Goal: Task Accomplishment & Management: Use online tool/utility

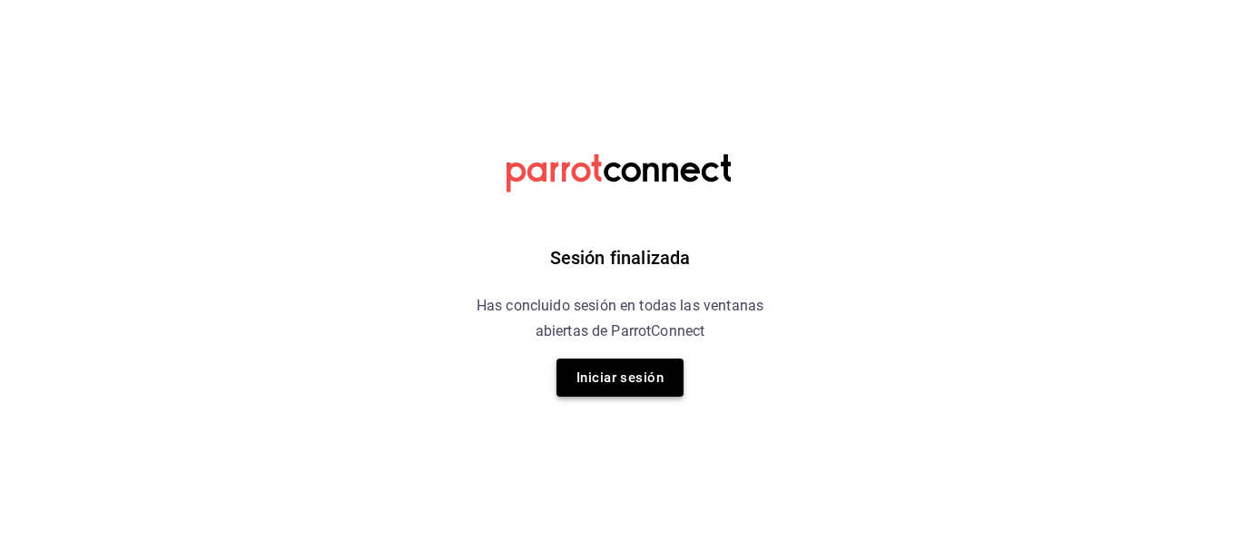
click at [632, 366] on button "Iniciar sesión" at bounding box center [619, 377] width 127 height 38
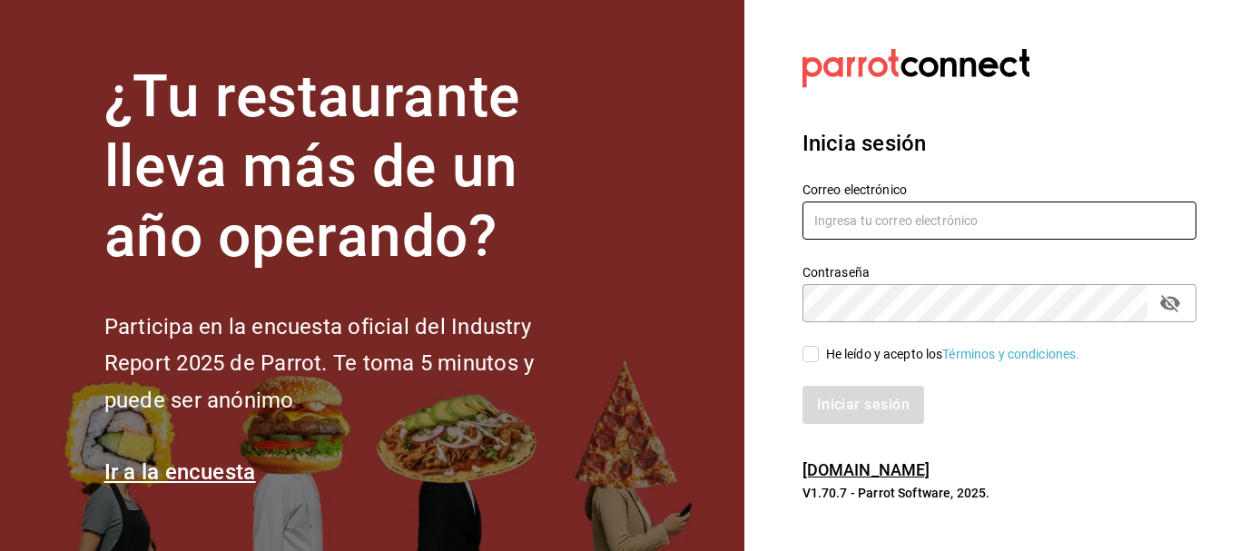
type input "[EMAIL_ADDRESS][PERSON_NAME][DOMAIN_NAME]"
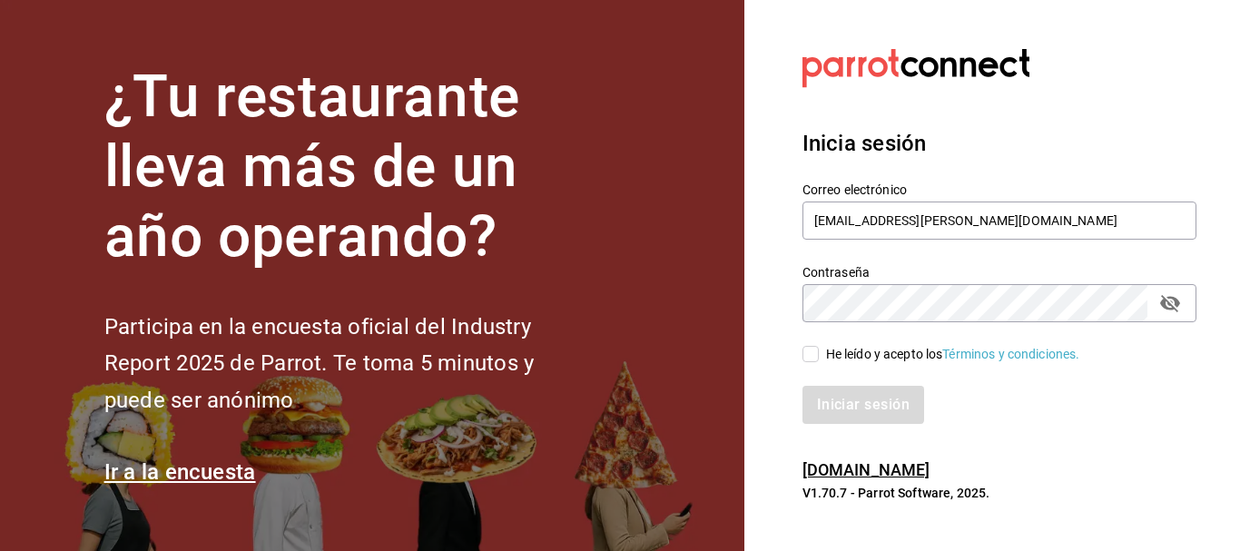
click at [802, 355] on input "He leído y acepto los Términos y condiciones." at bounding box center [810, 354] width 16 height 16
checkbox input "true"
click at [839, 402] on button "Iniciar sesión" at bounding box center [863, 405] width 123 height 38
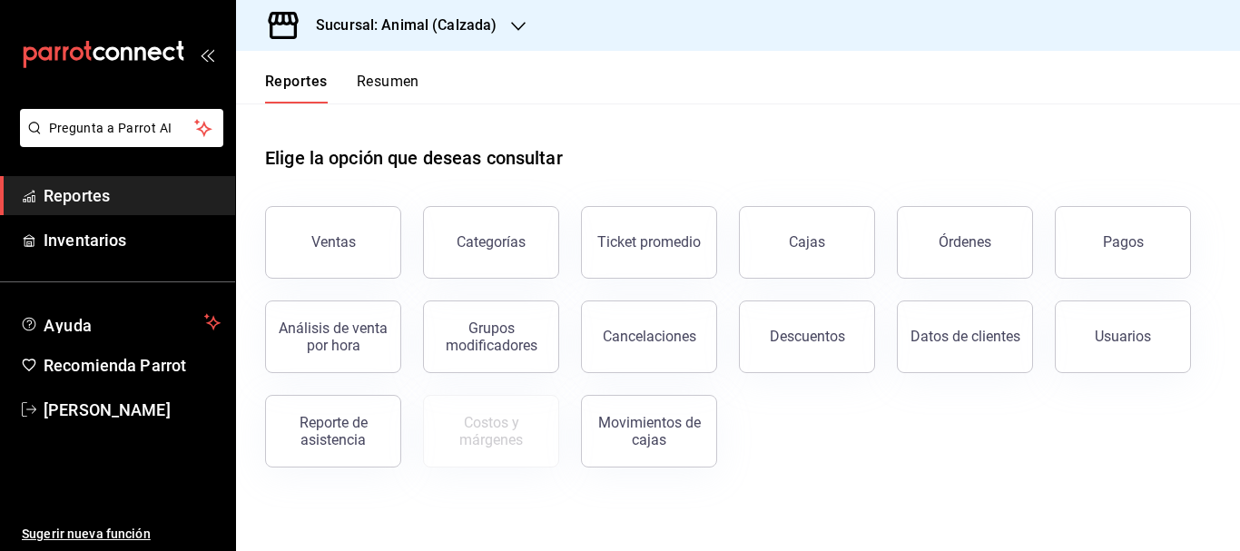
click at [455, 25] on h3 "Sucursal: Animal (Calzada)" at bounding box center [398, 26] width 195 height 22
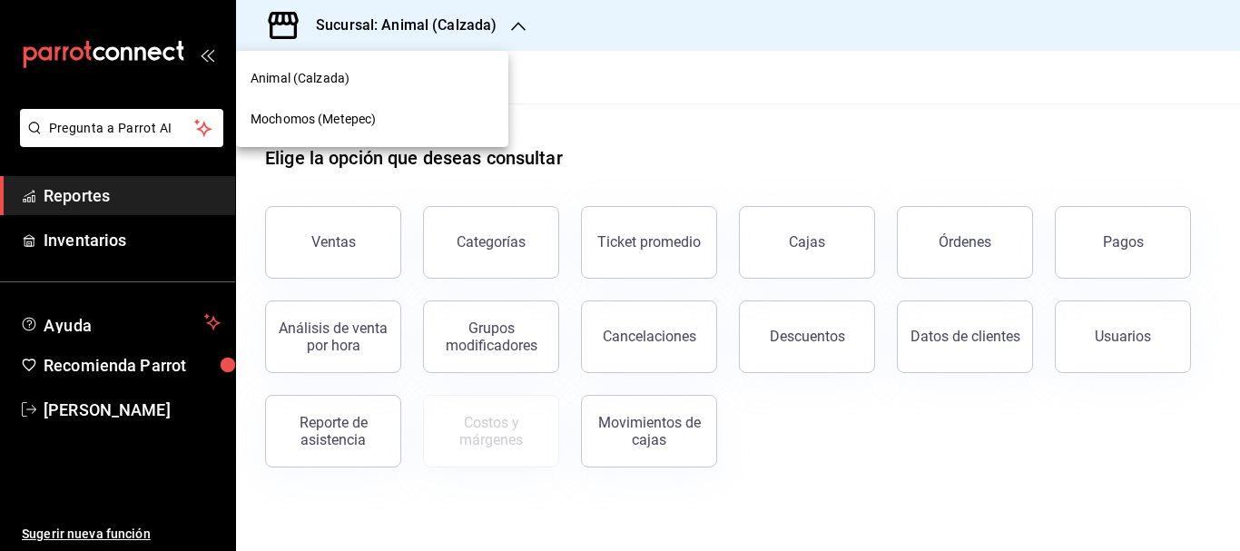
click at [307, 116] on span "Mochomos (Metepec)" at bounding box center [312, 119] width 125 height 19
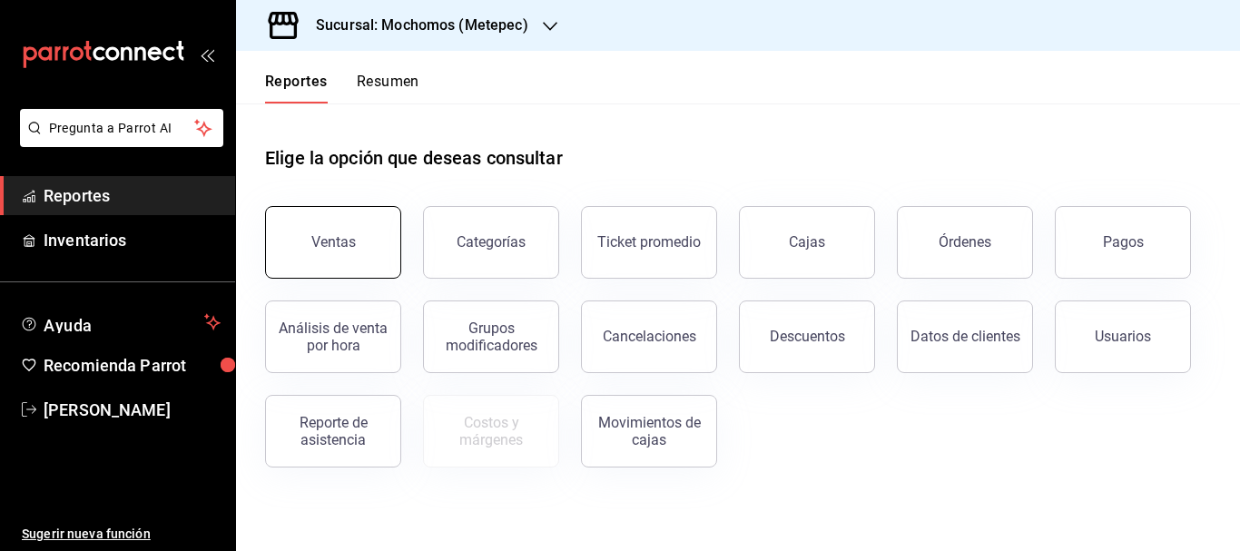
click at [307, 230] on button "Ventas" at bounding box center [333, 242] width 136 height 73
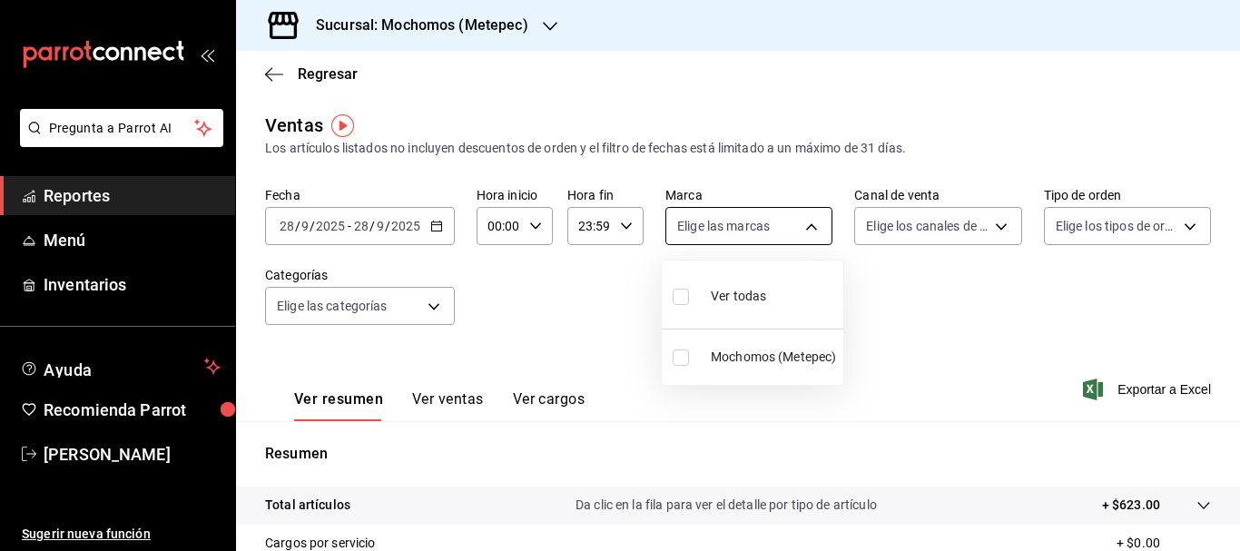
click at [811, 227] on body "Pregunta a Parrot AI Reportes Menú Inventarios Ayuda Recomienda Parrot Cristian…" at bounding box center [620, 275] width 1240 height 551
click at [738, 295] on span "Ver todas" at bounding box center [738, 296] width 55 height 19
type input "2365f74e-aa6b-4392-bdf2-72765591bddf"
checkbox input "true"
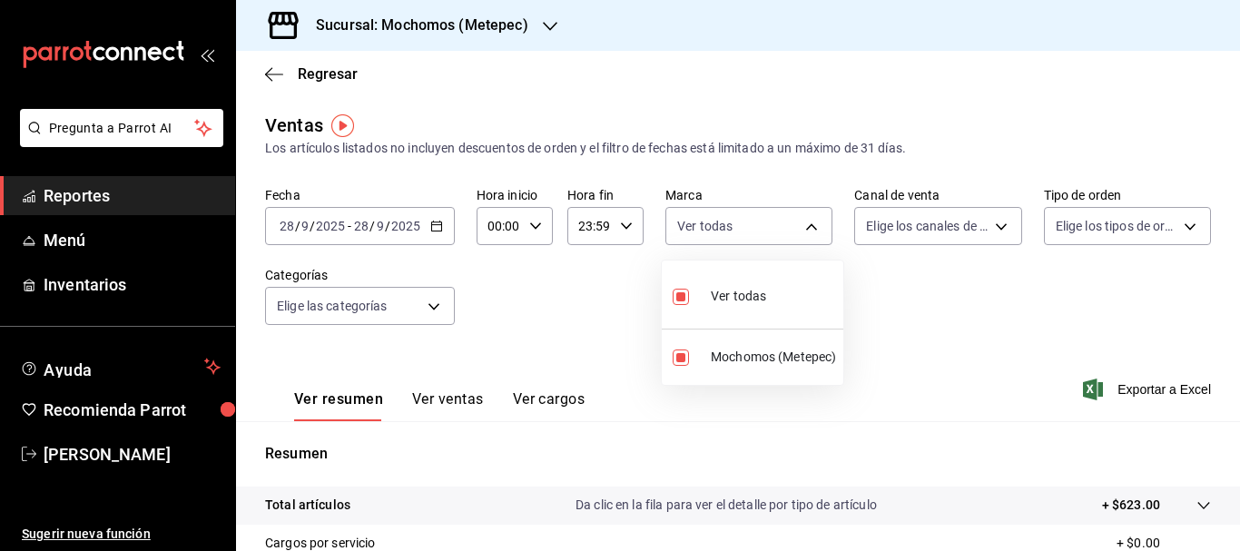
click at [995, 227] on div at bounding box center [620, 275] width 1240 height 551
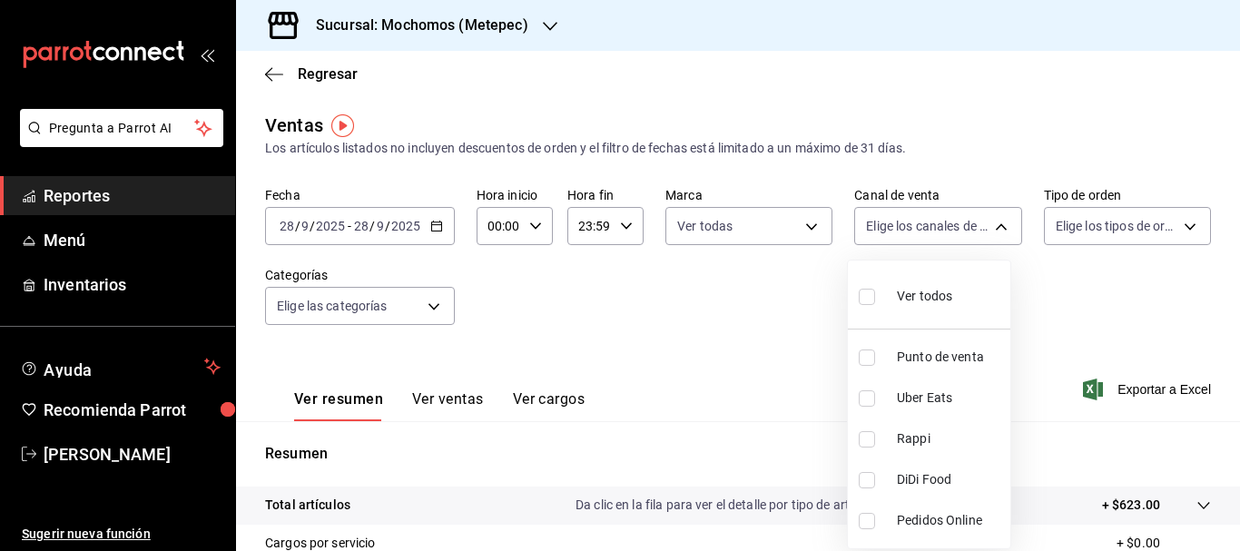
click at [995, 227] on body "Pregunta a Parrot AI Reportes Menú Inventarios Ayuda Recomienda Parrot Cristian…" at bounding box center [620, 275] width 1240 height 551
click at [873, 292] on input "checkbox" at bounding box center [866, 297] width 16 height 16
checkbox input "true"
type input "PARROT,UBER_EATS,RAPPI,DIDI_FOOD,ONLINE"
checkbox input "true"
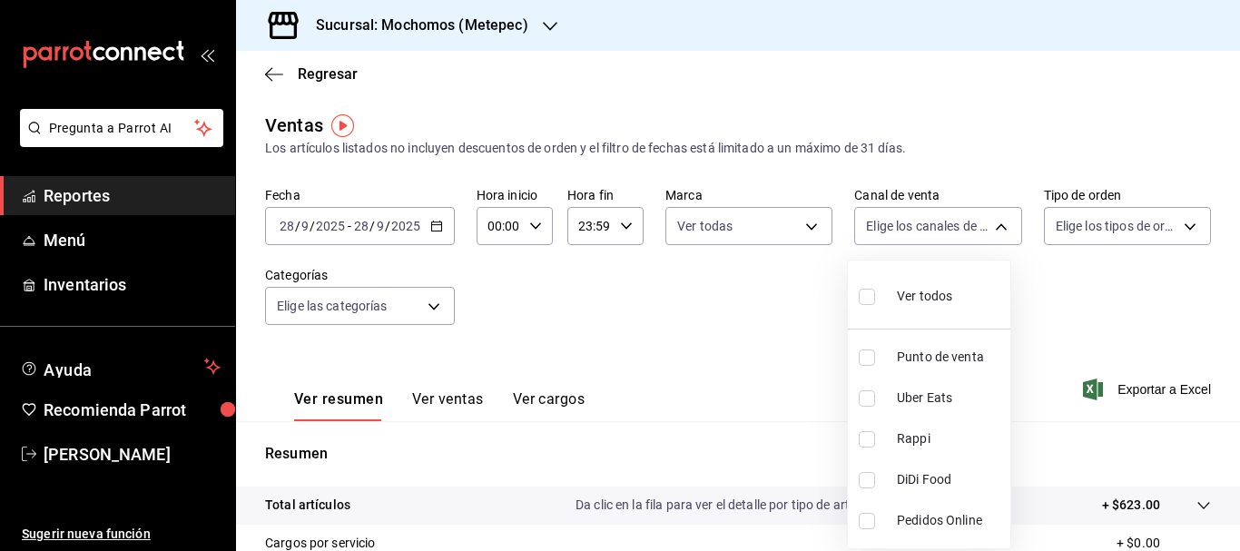
checkbox input "true"
click at [1175, 224] on div at bounding box center [620, 275] width 1240 height 551
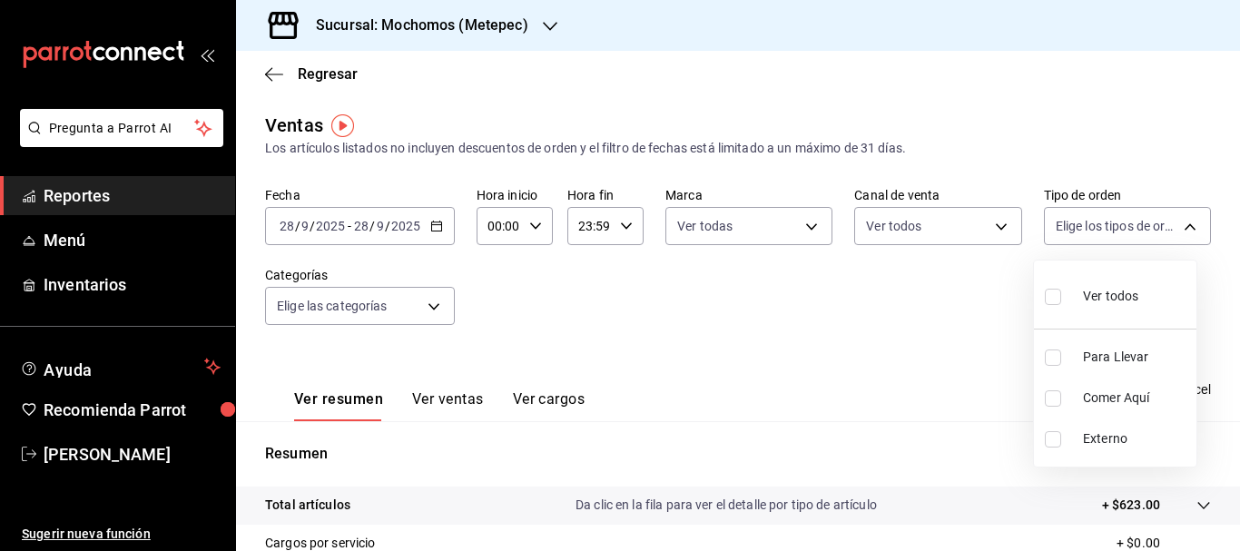
click at [1175, 224] on body "Pregunta a Parrot AI Reportes Menú Inventarios Ayuda Recomienda Parrot Cristian…" at bounding box center [620, 275] width 1240 height 551
click at [1054, 299] on input "checkbox" at bounding box center [1052, 297] width 16 height 16
checkbox input "true"
type input "3a236ed8-2e24-47ca-8e59-ead494492482,da8509e8-5fca-4f62-958e-973104937870,EXTER…"
checkbox input "true"
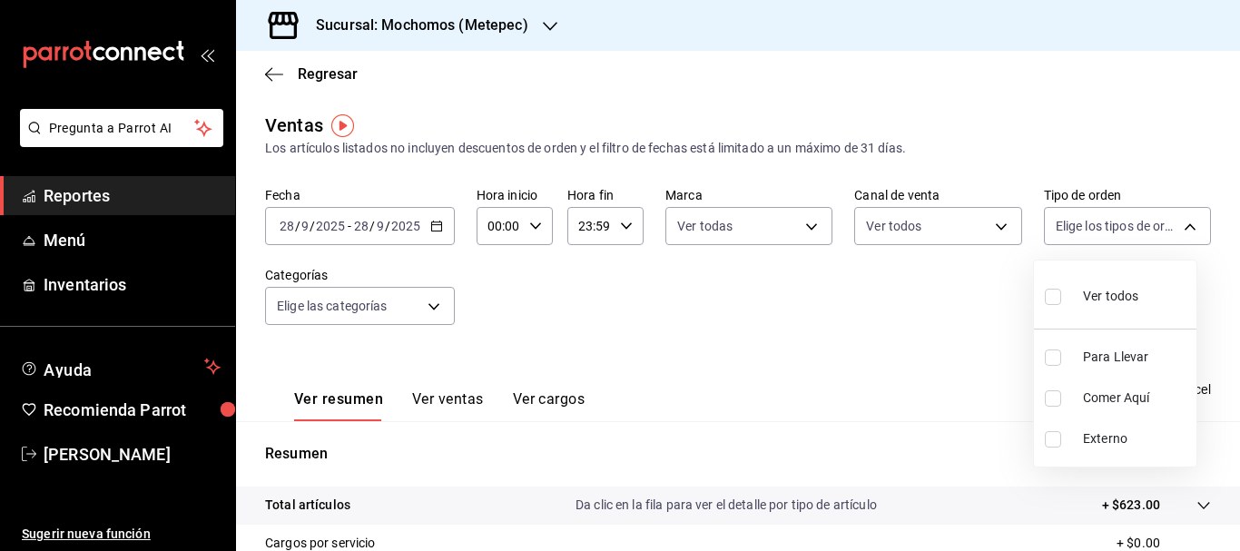
checkbox input "true"
click at [935, 317] on div at bounding box center [620, 275] width 1240 height 551
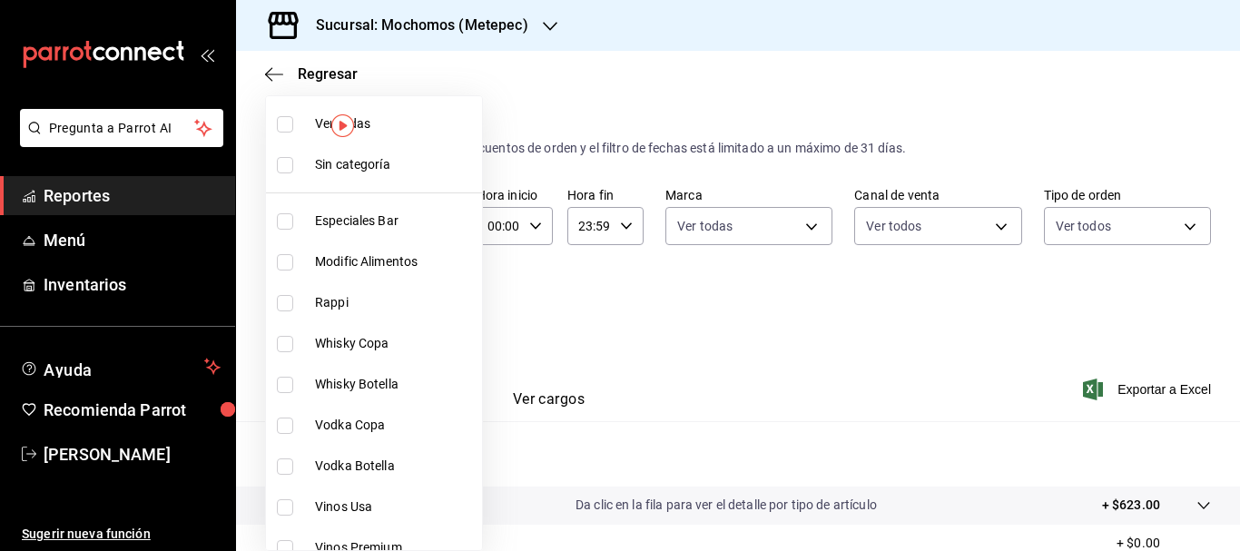
click at [429, 310] on body "Pregunta a Parrot AI Reportes Menú Inventarios Ayuda Recomienda Parrot Cristian…" at bounding box center [620, 275] width 1240 height 551
click at [389, 169] on span "Sin categoría" at bounding box center [395, 164] width 160 height 19
checkbox input "true"
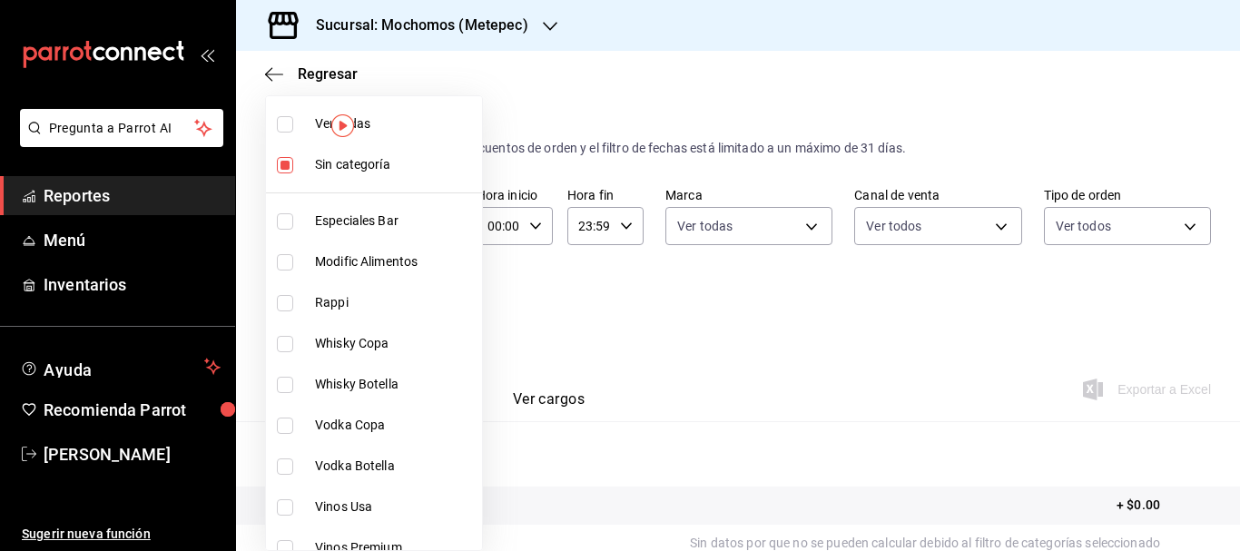
click at [389, 132] on span "Ver todas" at bounding box center [395, 123] width 160 height 19
type input "c9cbc288-c827-488d-81f5-370afefb1912,46081463-7037-4dd2-a9ab-e56ff6a8fa7c,bf958…"
checkbox input "true"
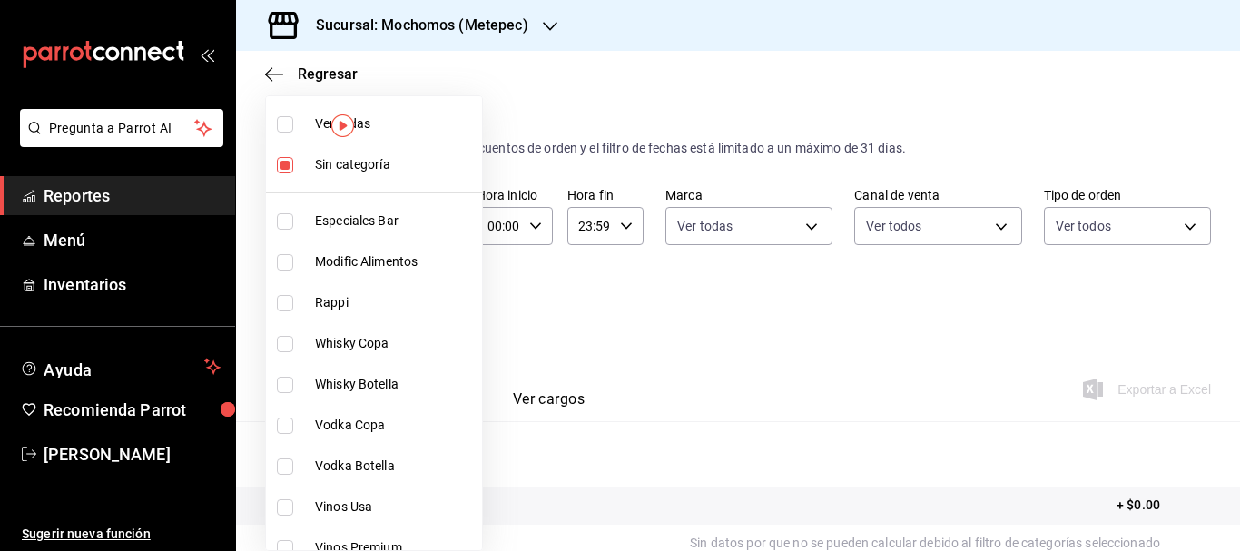
checkbox input "true"
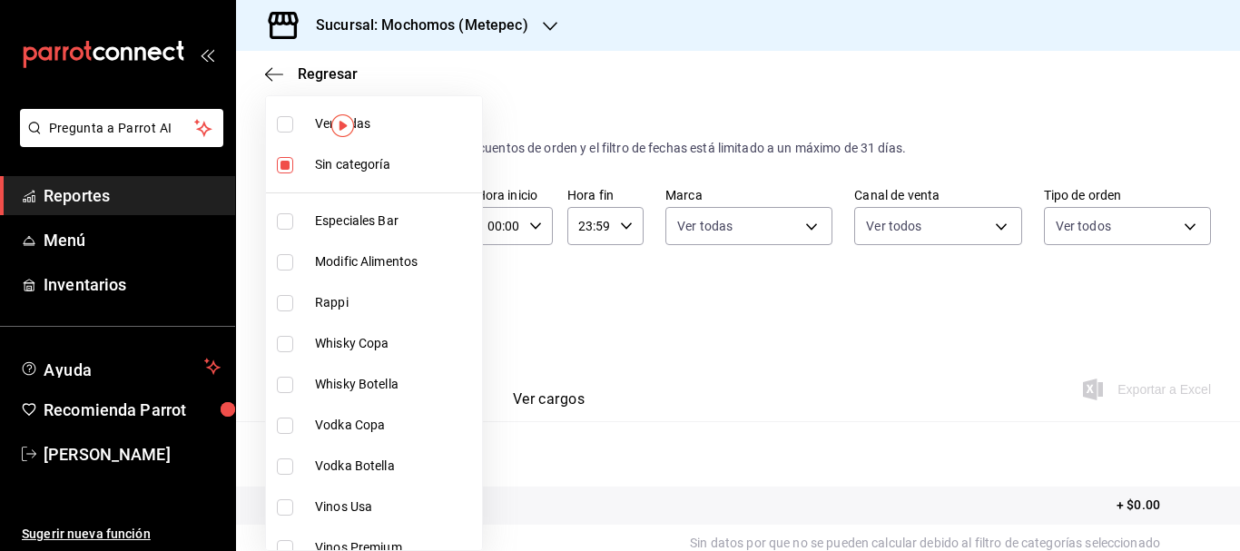
checkbox input "true"
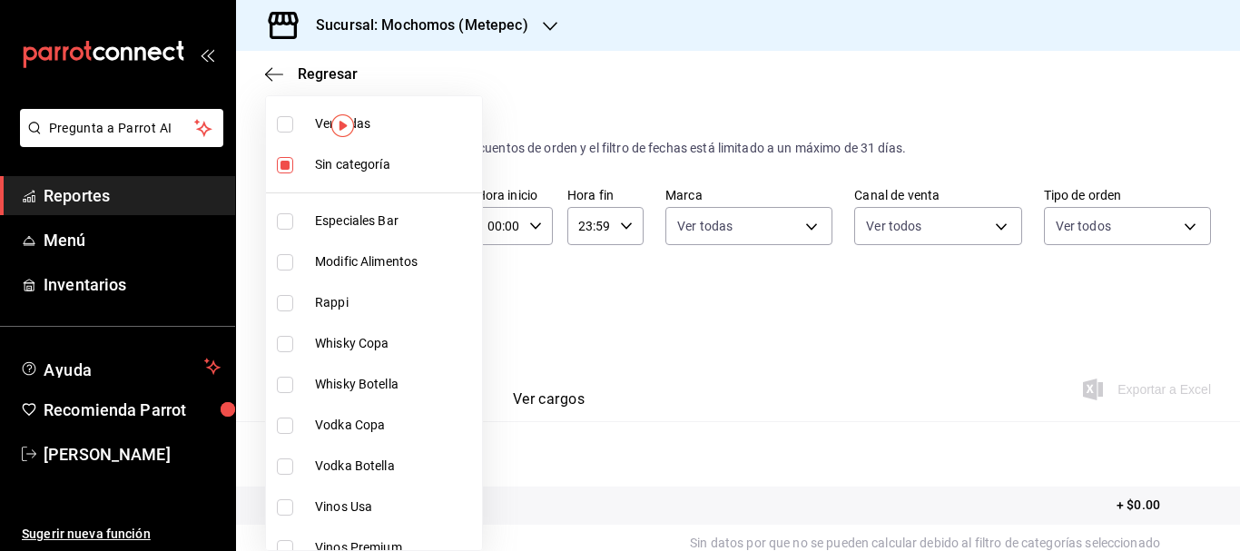
checkbox input "true"
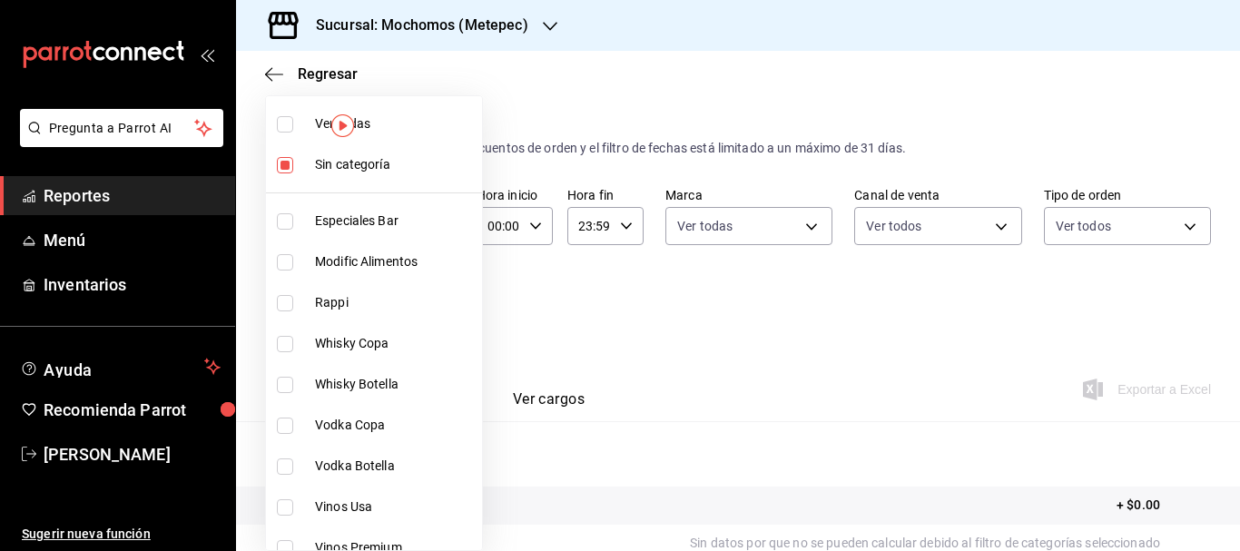
checkbox input "true"
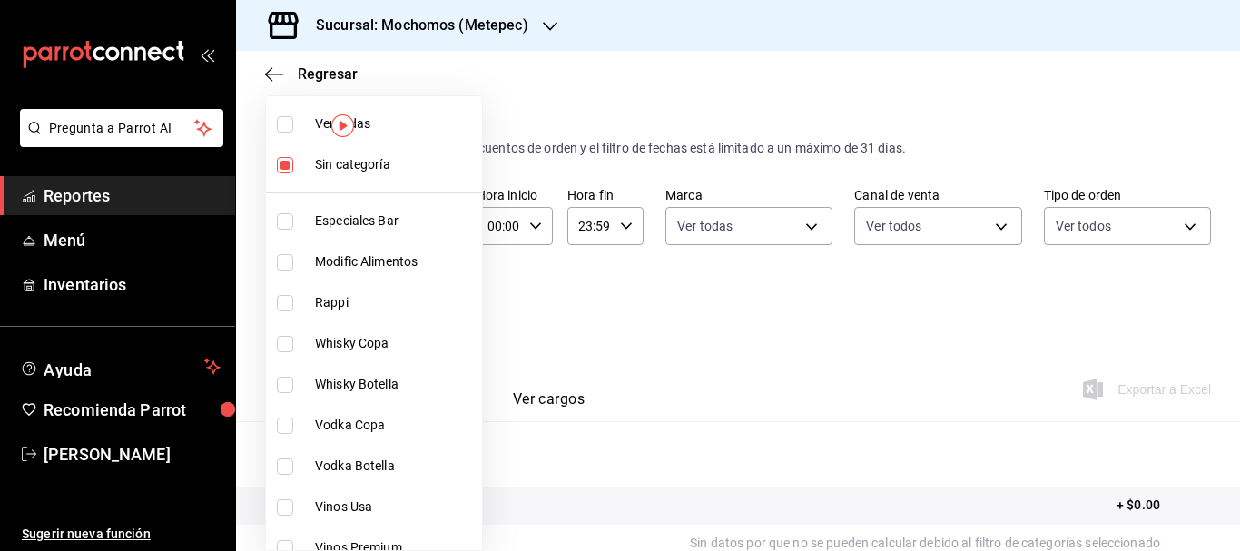
checkbox input "true"
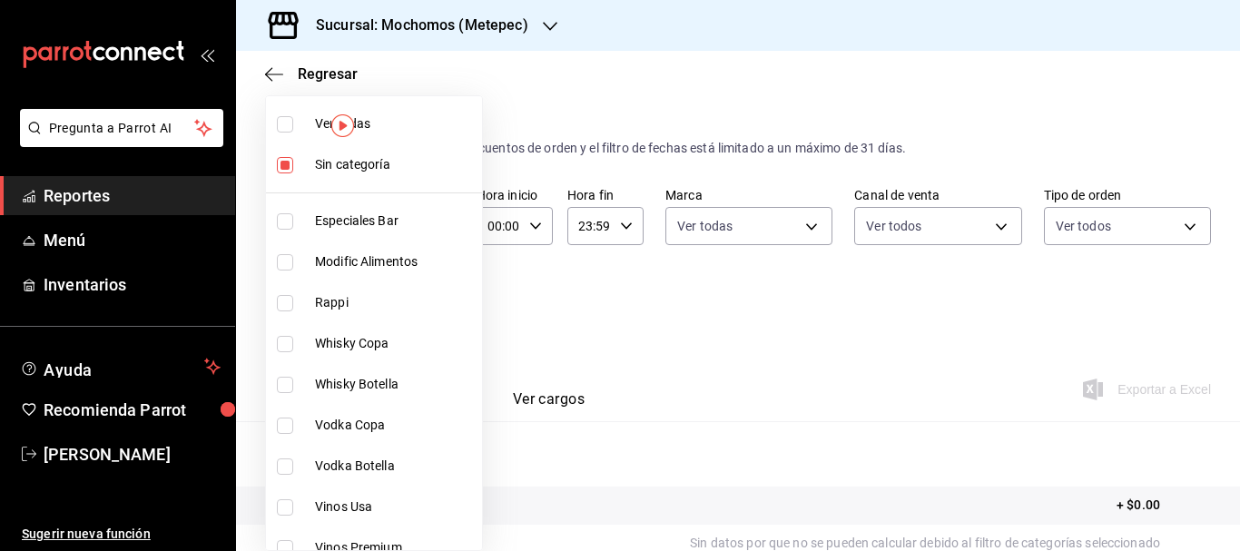
checkbox input "true"
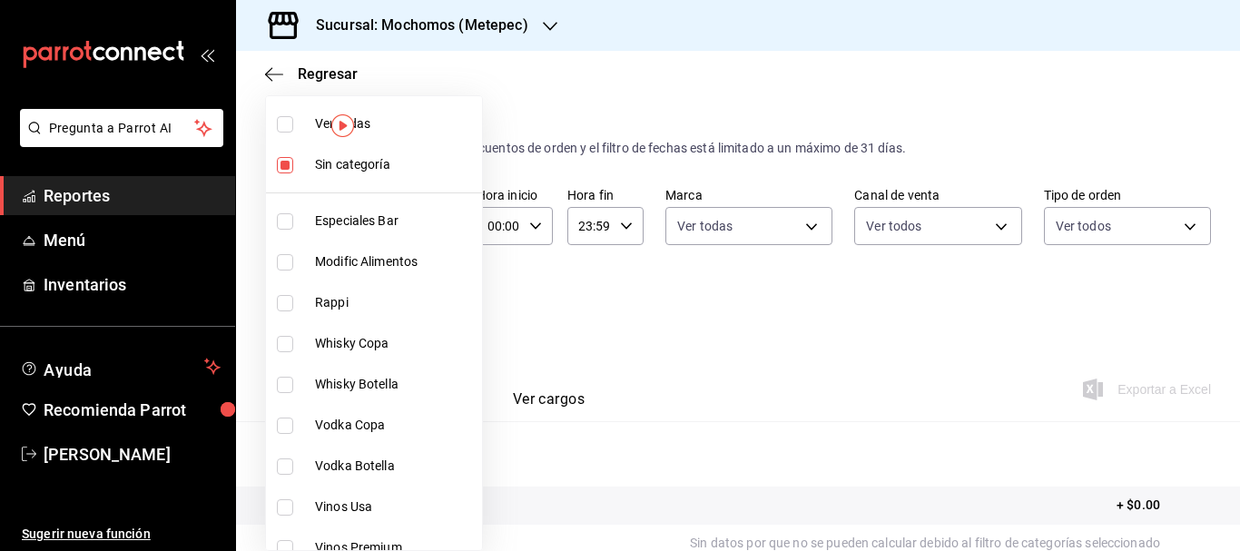
checkbox input "true"
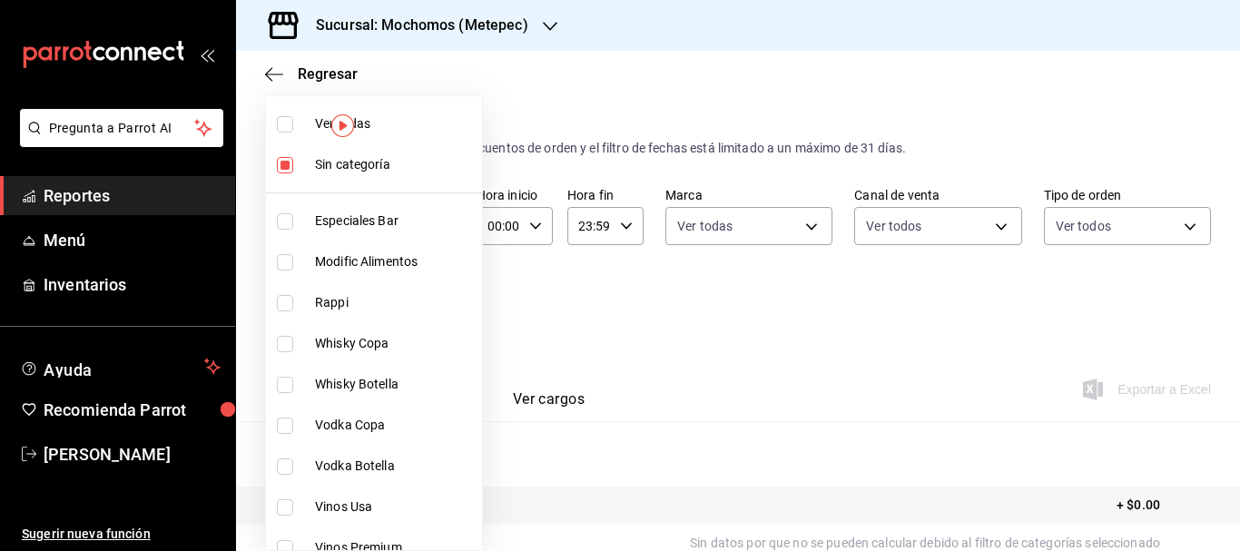
checkbox input "true"
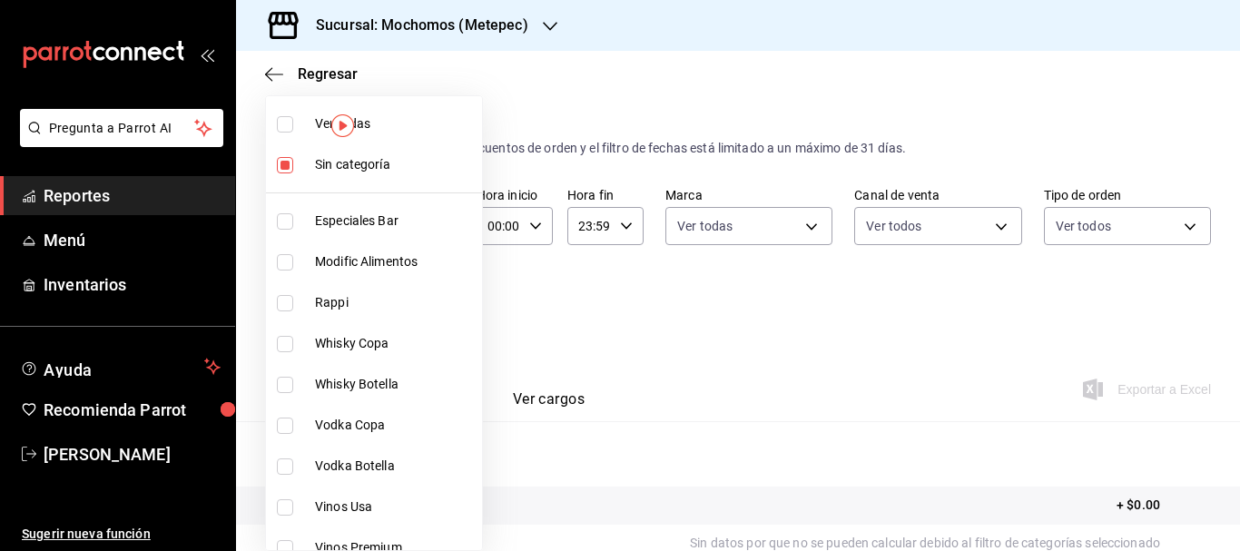
checkbox input "true"
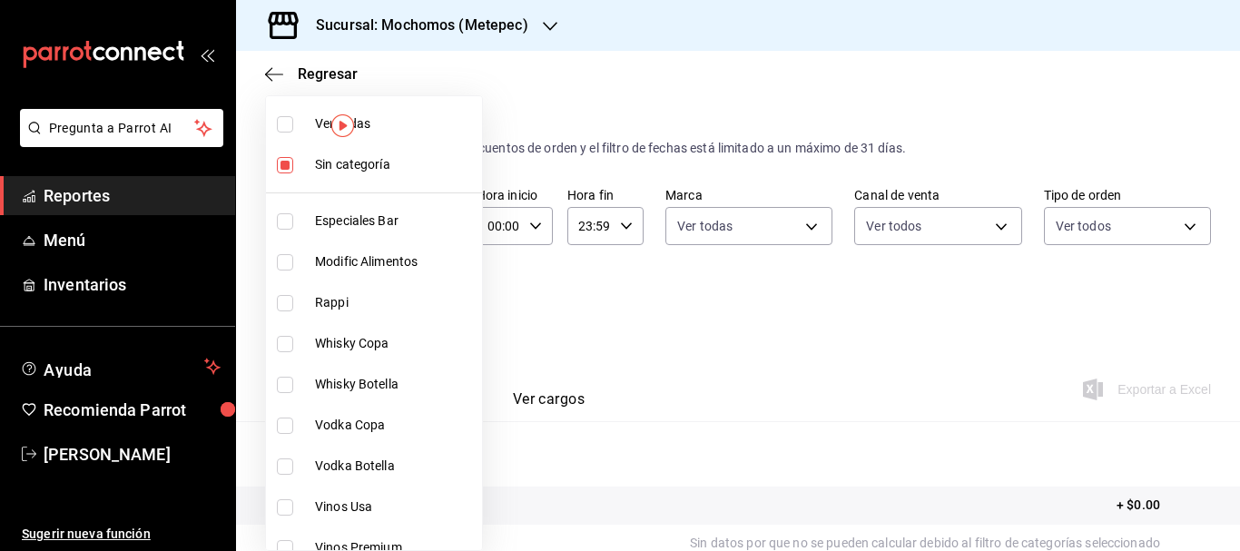
checkbox input "true"
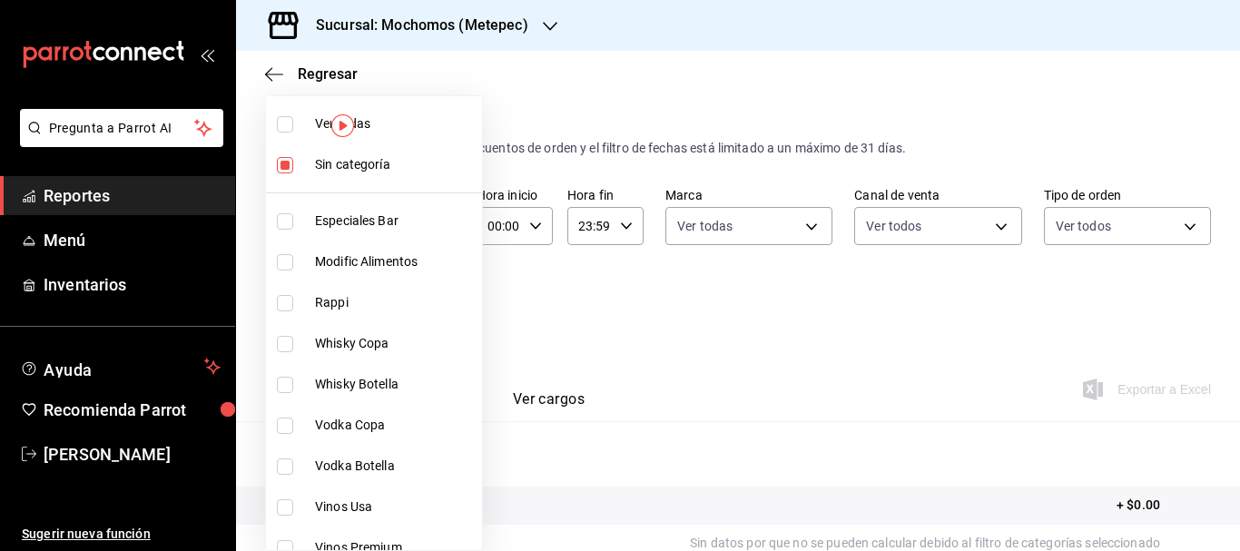
checkbox input "true"
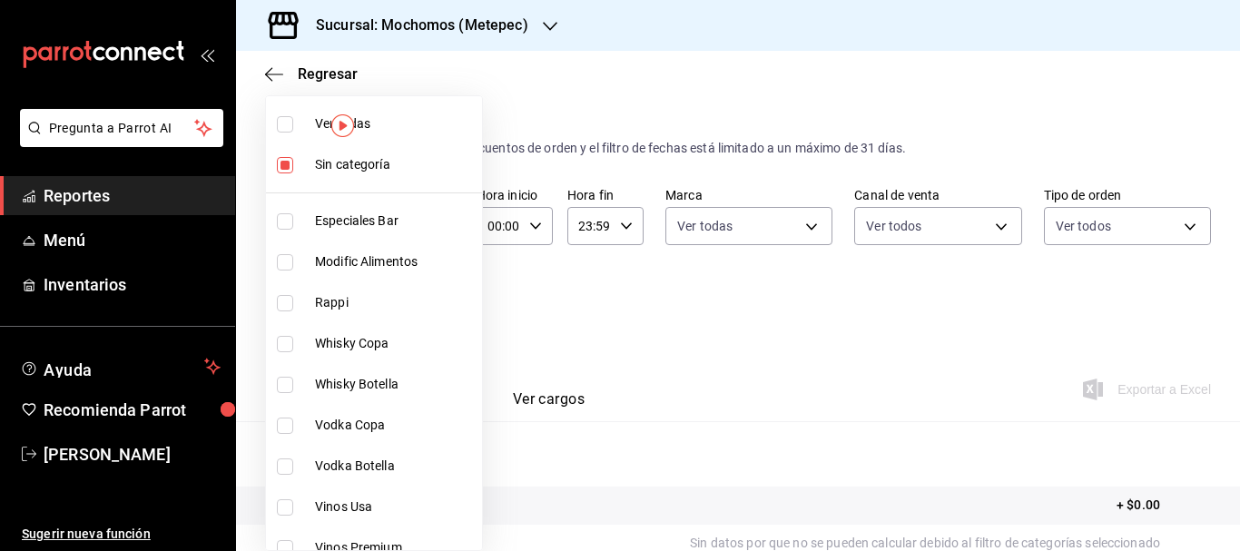
checkbox input "true"
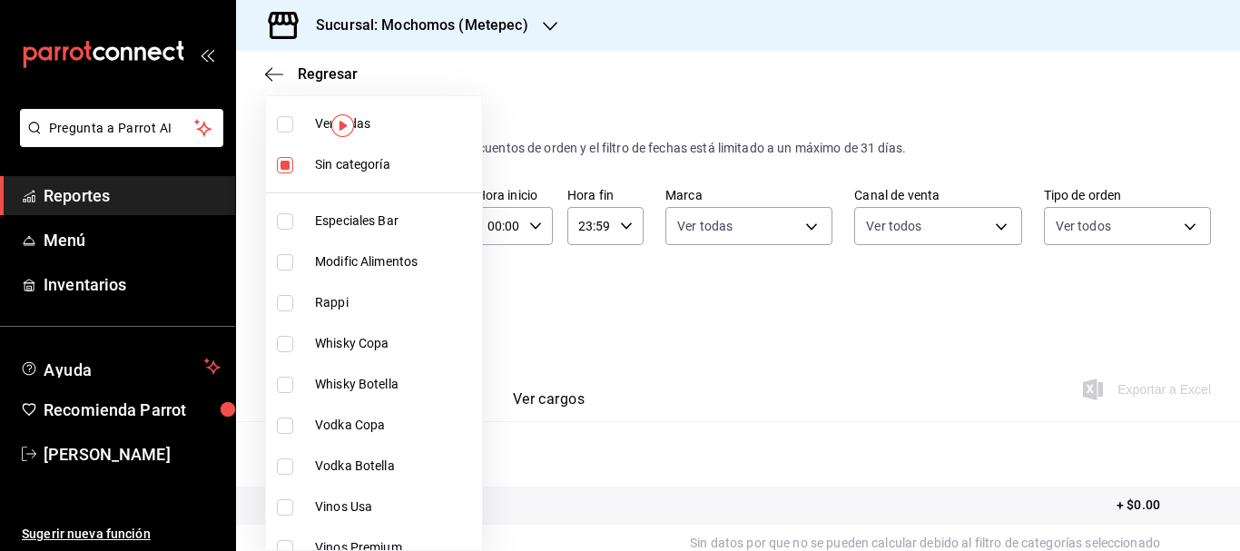
checkbox input "true"
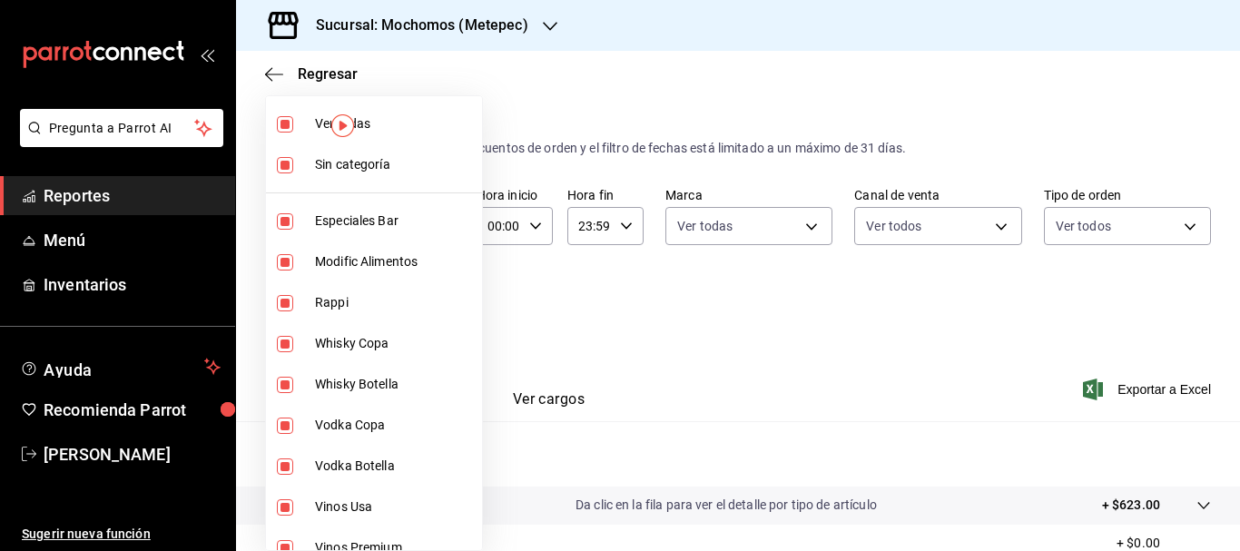
click at [698, 386] on div at bounding box center [620, 275] width 1240 height 551
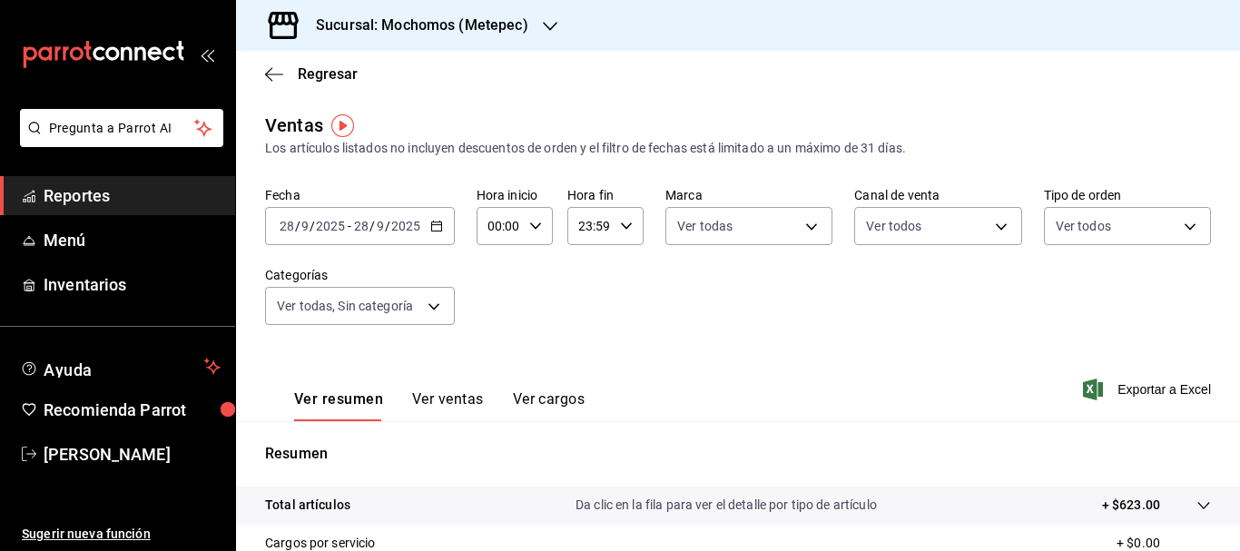
click at [427, 238] on div "2025-09-28 28 / 9 / 2025 - 2025-09-28 28 / 9 / 2025" at bounding box center [360, 226] width 190 height 38
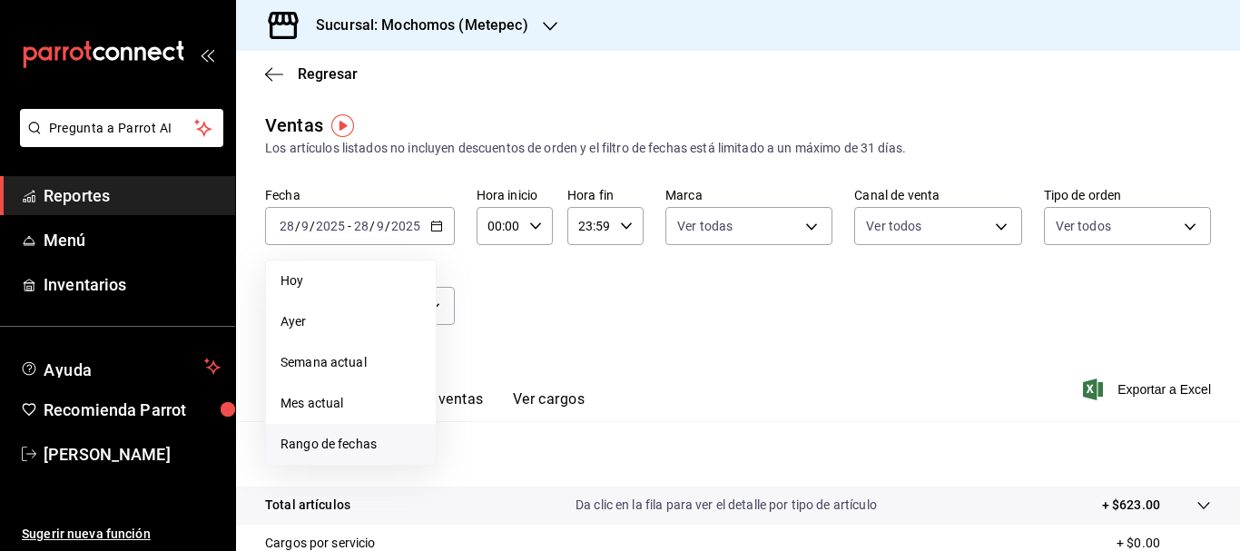
click at [405, 456] on li "Rango de fechas" at bounding box center [351, 444] width 170 height 41
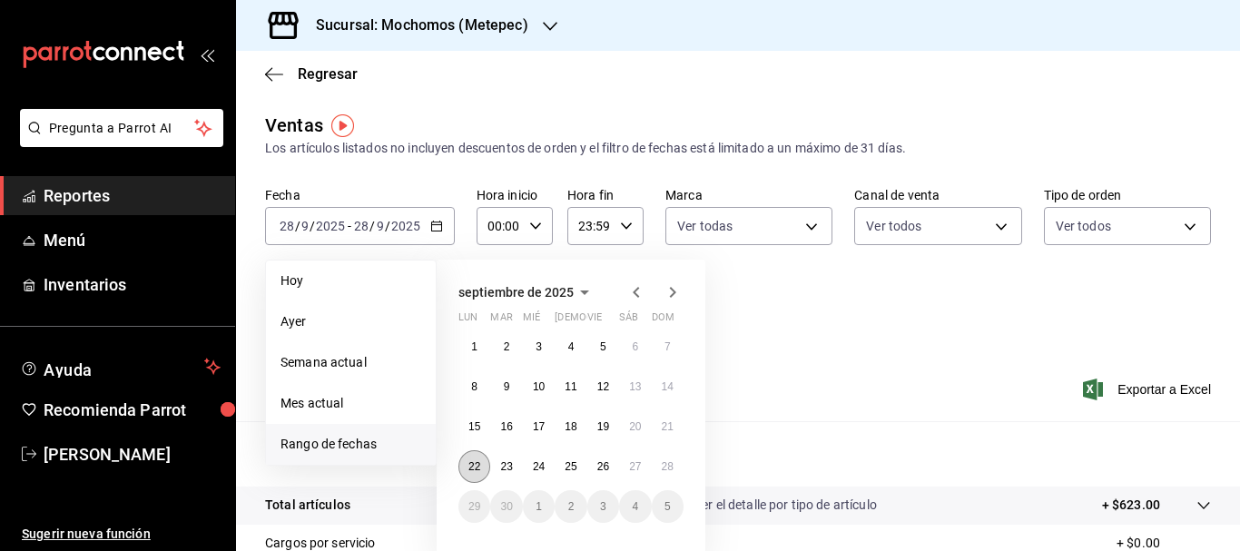
click at [466, 468] on button "22" at bounding box center [474, 466] width 32 height 33
click at [643, 467] on button "27" at bounding box center [635, 466] width 32 height 33
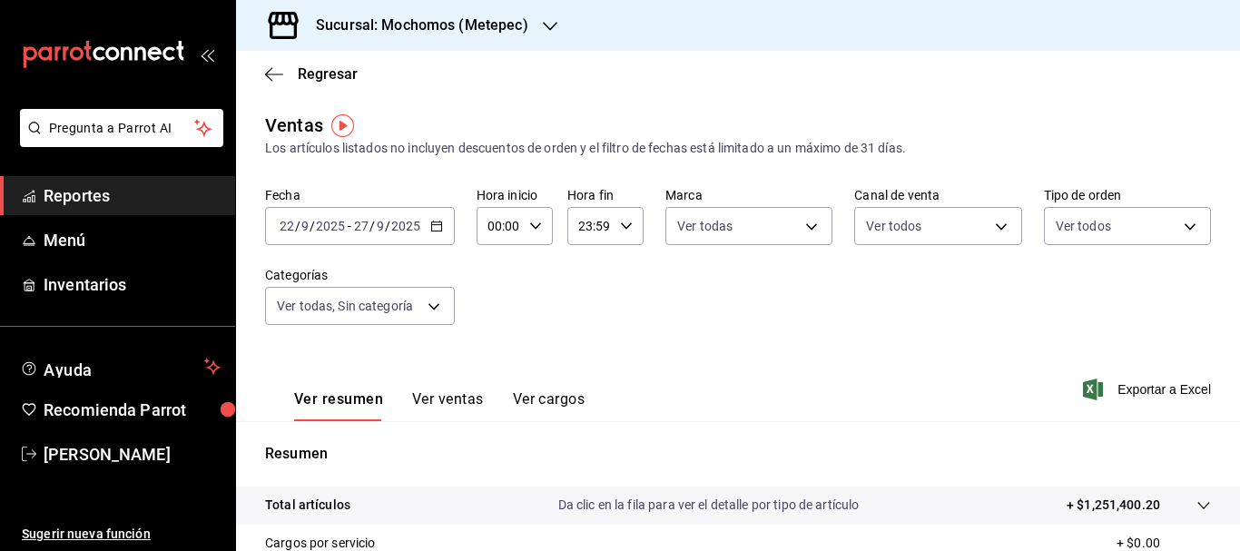
click at [436, 227] on icon "button" at bounding box center [436, 226] width 13 height 13
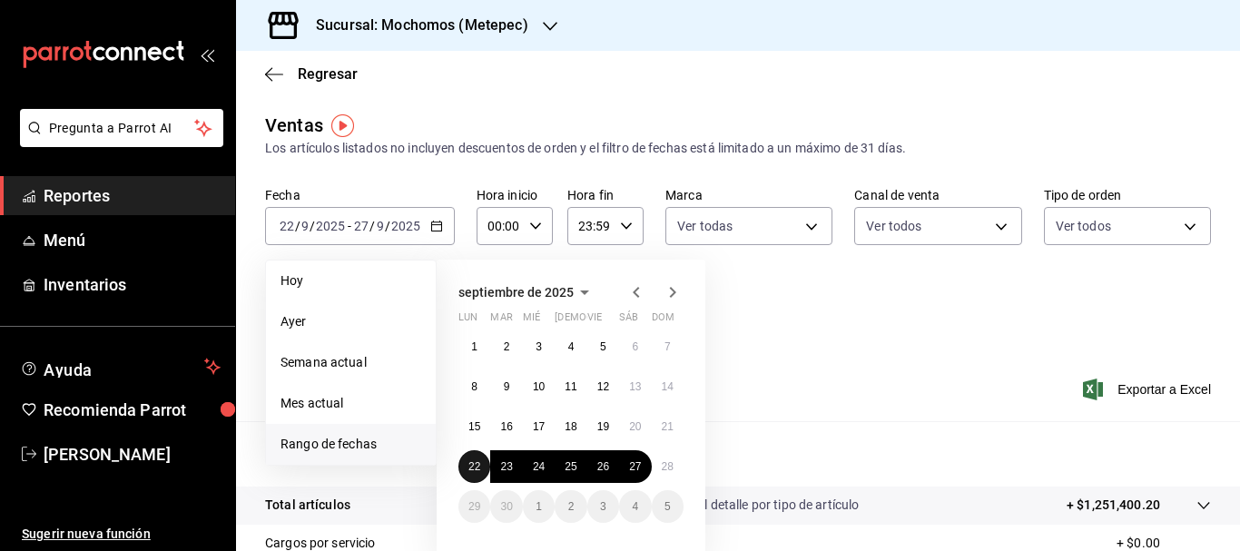
click at [468, 458] on button "22" at bounding box center [474, 466] width 32 height 33
click at [627, 461] on button "27" at bounding box center [635, 466] width 32 height 33
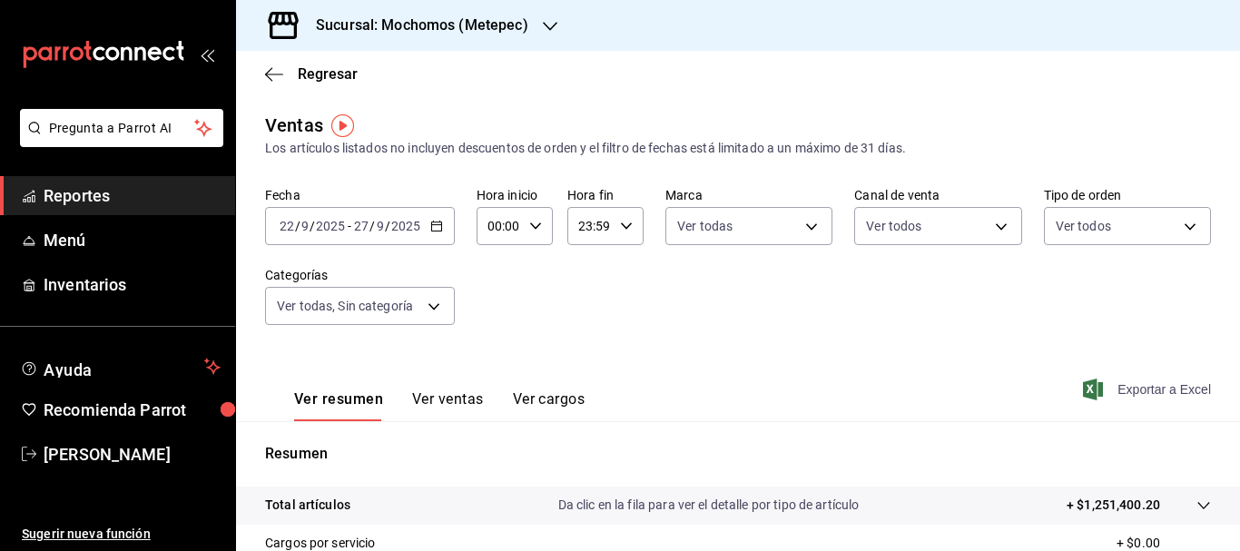
click at [1152, 387] on span "Exportar a Excel" at bounding box center [1148, 389] width 124 height 22
